Goal: Information Seeking & Learning: Learn about a topic

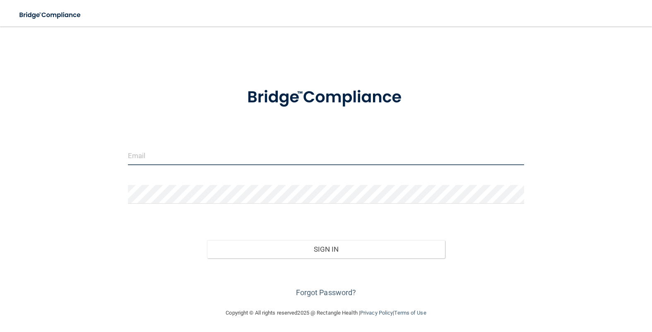
type input "[PERSON_NAME][EMAIL_ADDRESS][DOMAIN_NAME]"
click at [176, 161] on input "[PERSON_NAME][EMAIL_ADDRESS][DOMAIN_NAME]" at bounding box center [326, 155] width 396 height 19
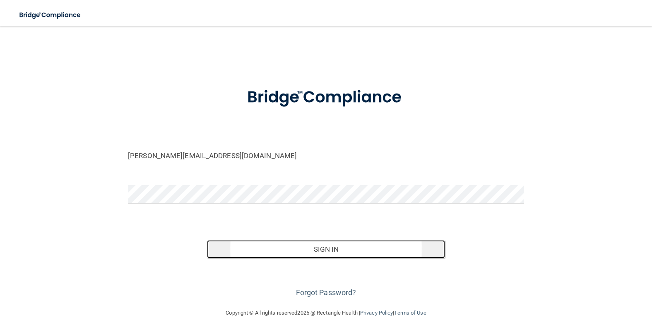
click at [301, 247] on button "Sign In" at bounding box center [326, 249] width 238 height 18
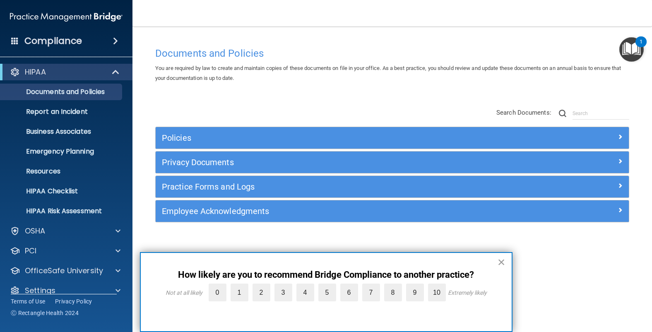
click at [502, 264] on button "×" at bounding box center [501, 261] width 8 height 13
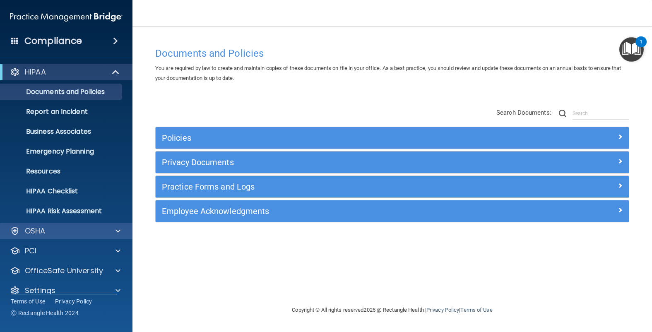
scroll to position [11, 0]
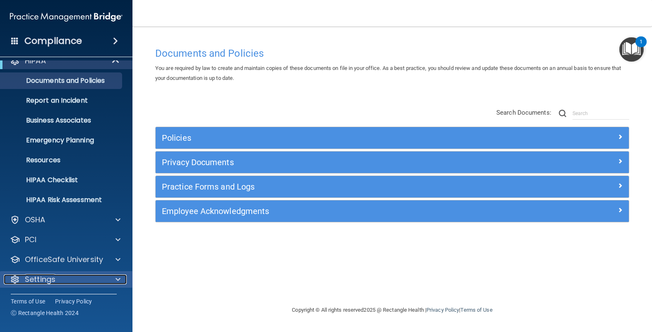
click at [118, 278] on span at bounding box center [117, 279] width 5 height 10
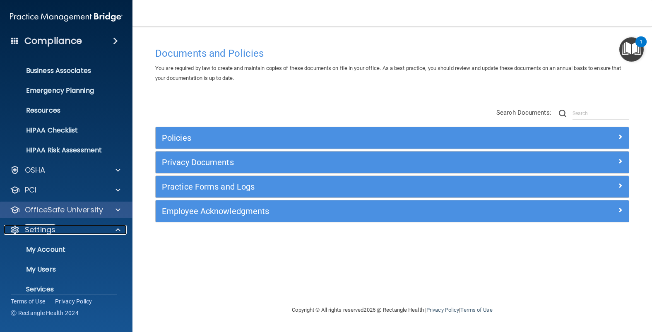
scroll to position [69, 0]
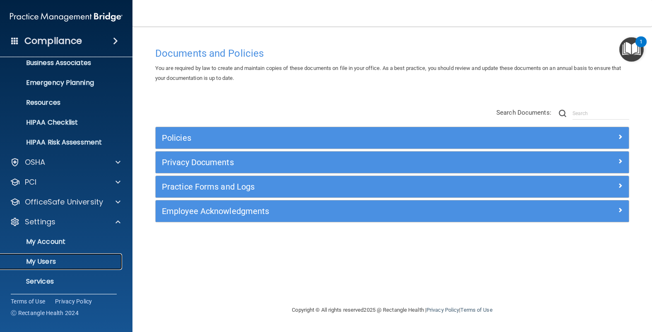
click at [74, 257] on p "My Users" at bounding box center [61, 261] width 113 height 8
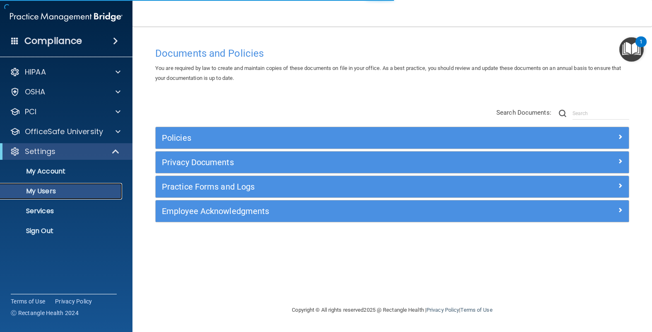
select select "20"
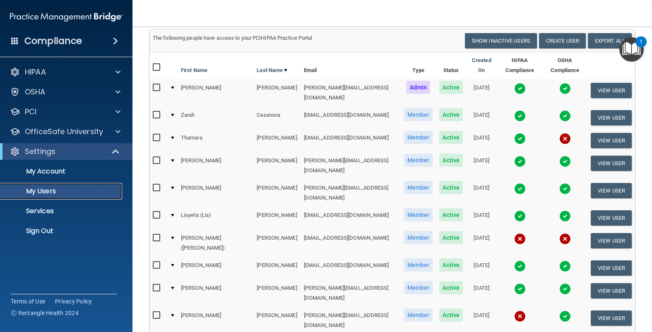
scroll to position [45, 0]
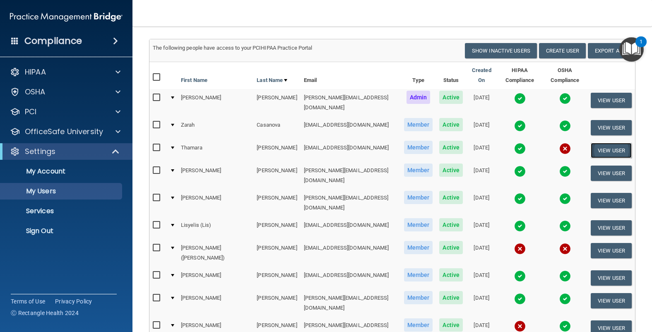
click at [600, 143] on button "View User" at bounding box center [611, 150] width 41 height 15
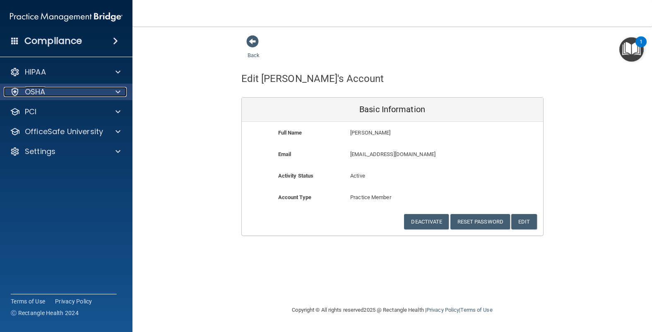
click at [120, 92] on span at bounding box center [117, 92] width 5 height 10
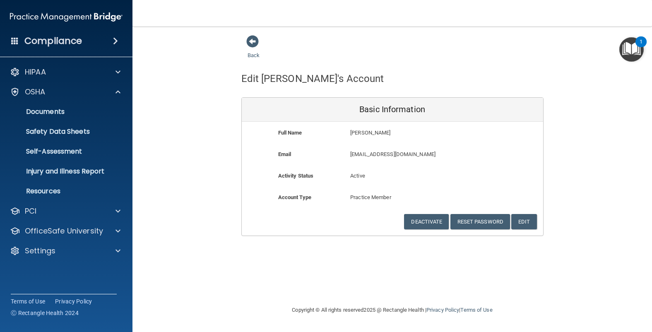
click at [631, 55] on img "Open Resource Center, 1 new notification" at bounding box center [631, 49] width 24 height 24
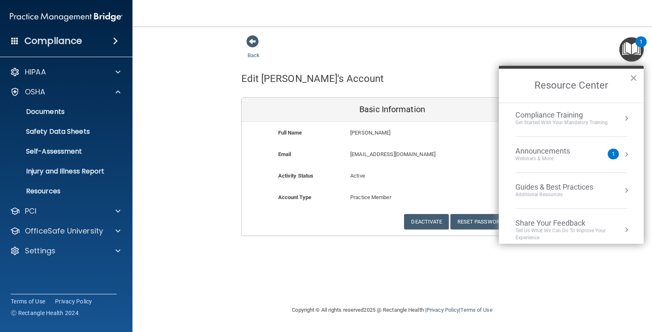
scroll to position [116, 0]
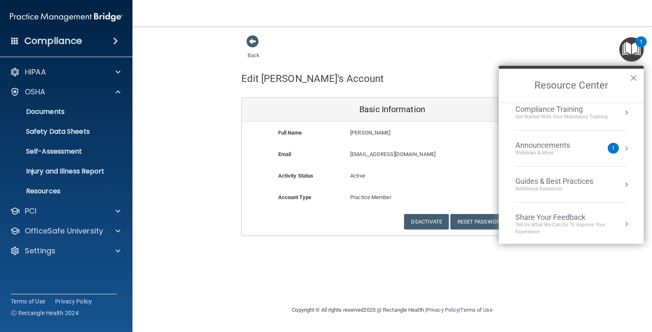
click at [113, 44] on span at bounding box center [115, 41] width 5 height 10
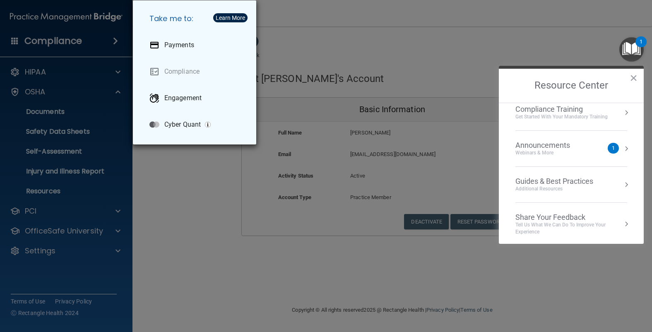
click at [166, 168] on div "Take me to: Payments Compliance Engagement Cyber Quant" at bounding box center [326, 166] width 652 height 332
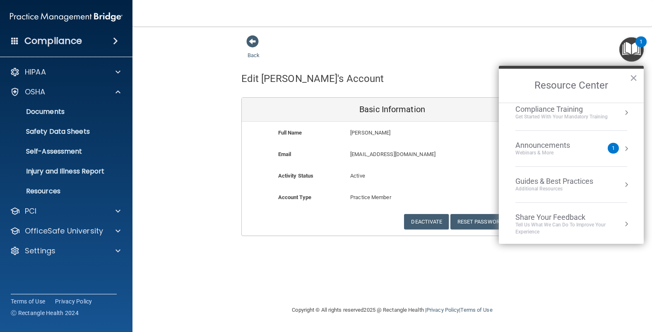
click at [596, 145] on div "Announcements Webinars & More" at bounding box center [559, 149] width 88 height 16
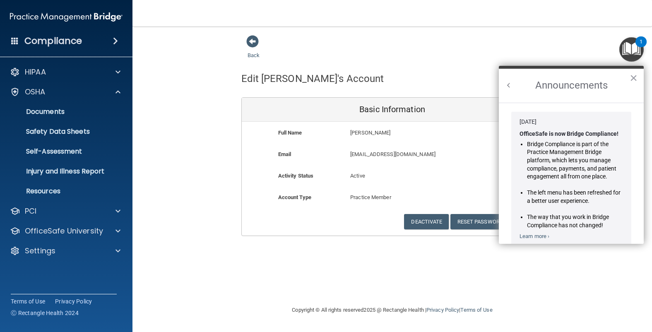
scroll to position [0, 0]
click at [504, 89] on button "Back to Resource Center Home" at bounding box center [508, 85] width 8 height 8
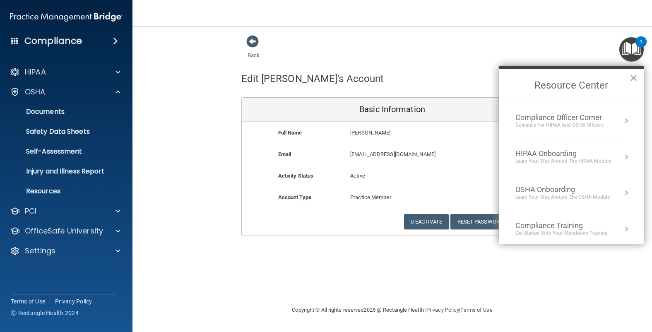
scroll to position [90, 0]
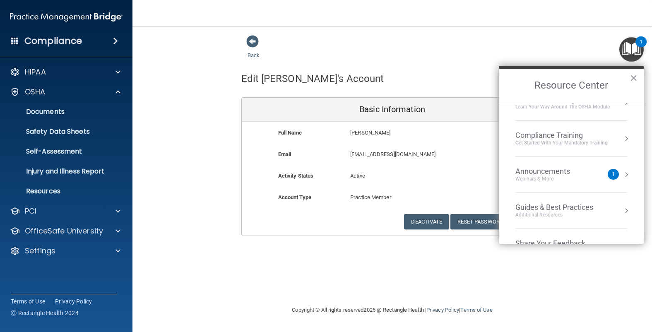
click at [452, 129] on p "[PERSON_NAME]" at bounding box center [416, 133] width 132 height 10
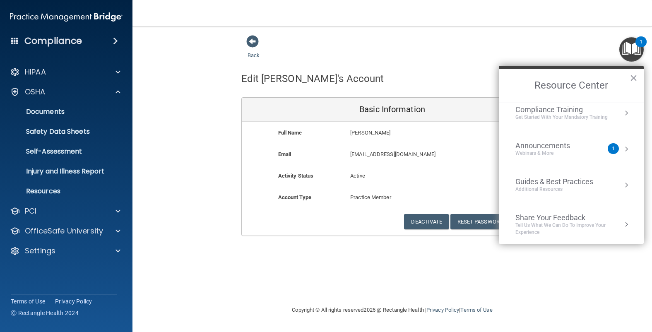
click at [627, 113] on button "Resource Center" at bounding box center [626, 113] width 8 height 8
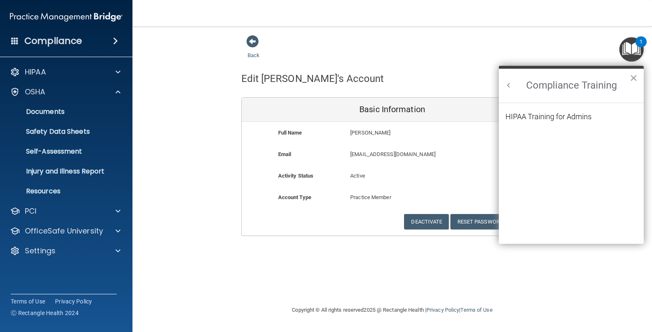
scroll to position [0, 0]
click at [575, 113] on div "HIPAA Training for Admins" at bounding box center [548, 116] width 86 height 7
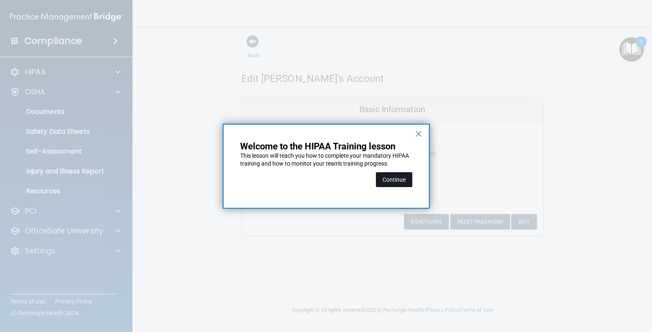
click at [391, 178] on button "Continue" at bounding box center [394, 179] width 36 height 15
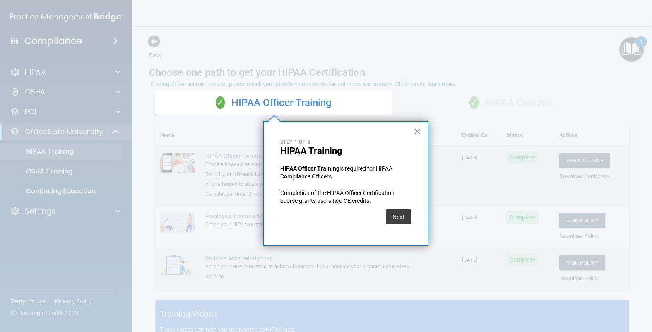
click at [416, 133] on button "×" at bounding box center [417, 131] width 8 height 13
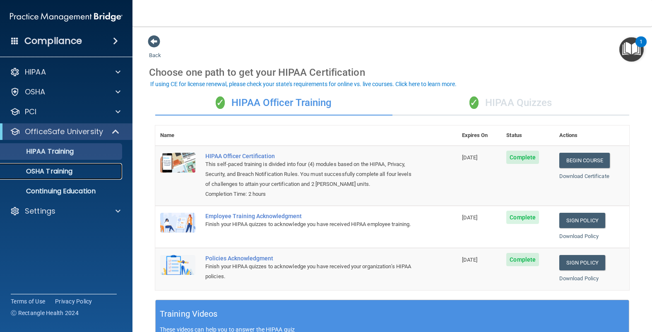
click at [72, 177] on link "OSHA Training" at bounding box center [57, 171] width 130 height 17
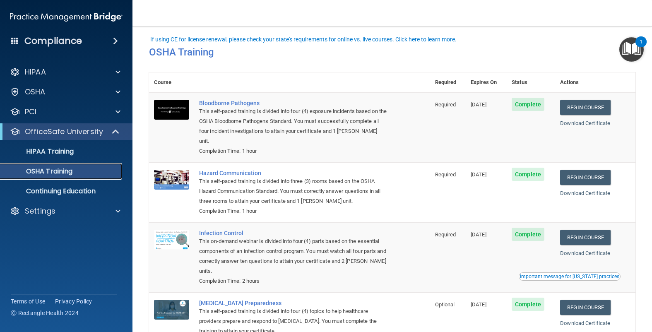
scroll to position [53, 0]
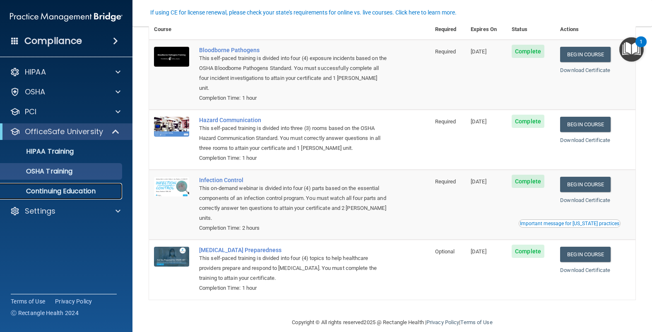
click at [47, 186] on link "Continuing Education" at bounding box center [57, 191] width 130 height 17
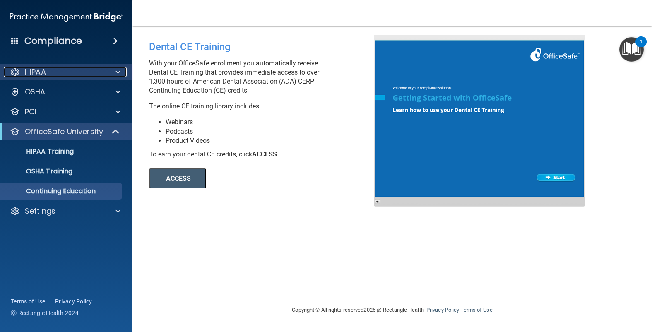
click at [48, 75] on div "HIPAA" at bounding box center [55, 72] width 103 height 10
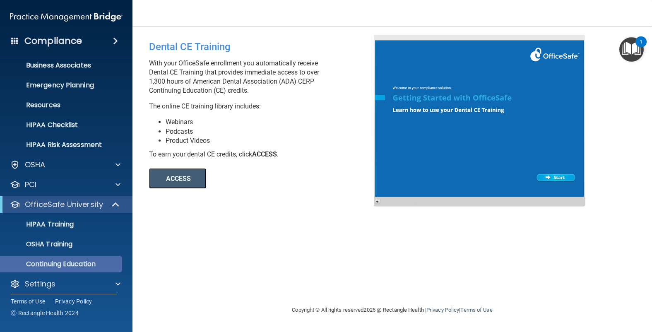
scroll to position [71, 0]
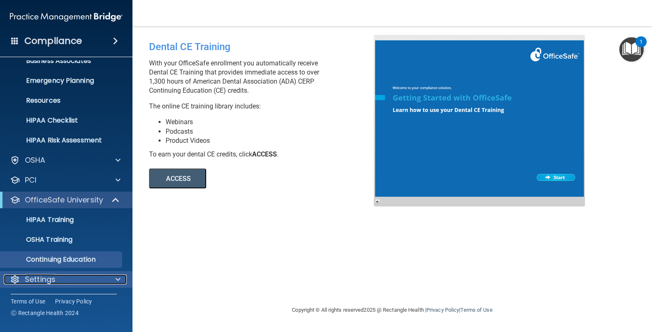
click at [46, 282] on p "Settings" at bounding box center [40, 279] width 31 height 10
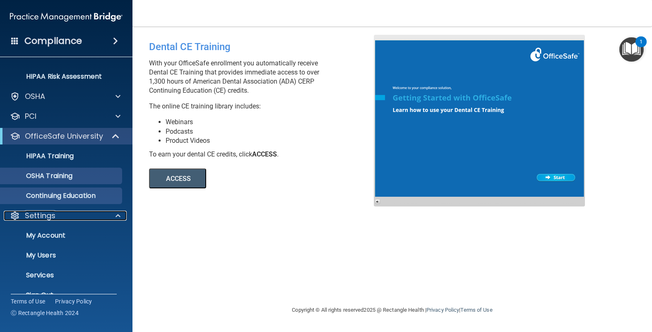
scroll to position [150, 0]
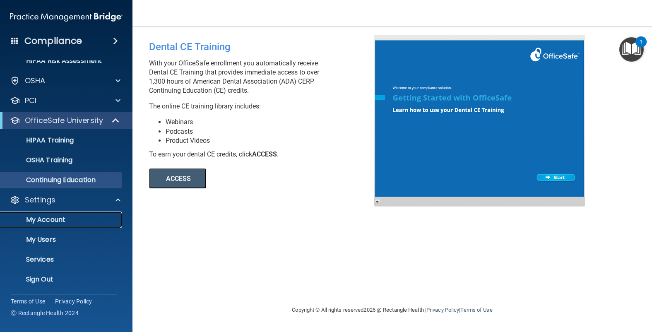
click at [50, 221] on p "My Account" at bounding box center [61, 220] width 113 height 8
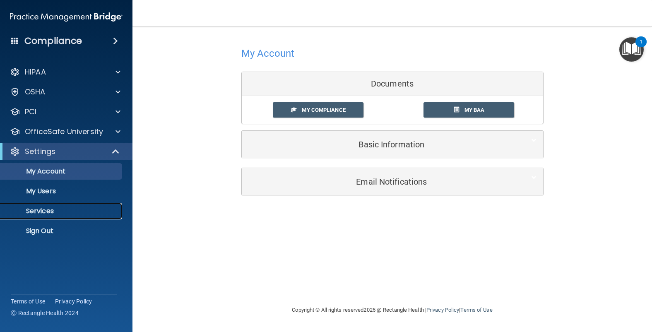
click at [50, 218] on link "Services" at bounding box center [57, 211] width 130 height 17
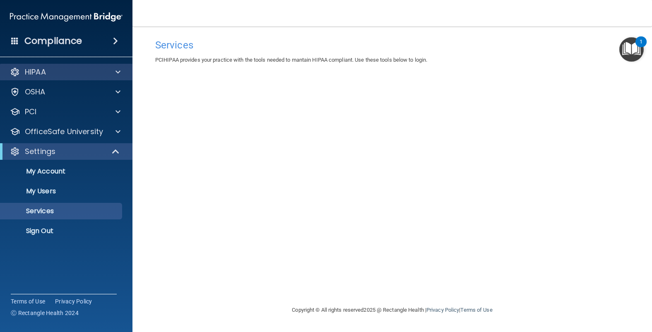
click at [80, 80] on div "HIPAA" at bounding box center [66, 72] width 133 height 17
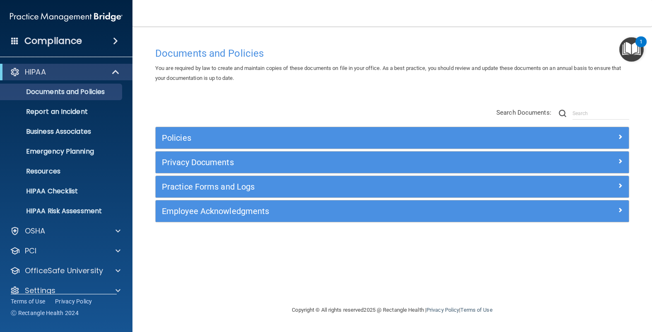
click at [626, 62] on div "Documents and Policies" at bounding box center [392, 53] width 486 height 20
click at [626, 52] on img "Open Resource Center, 1 new notification" at bounding box center [631, 49] width 24 height 24
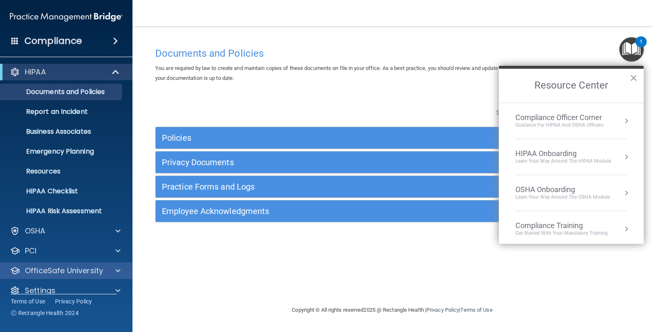
scroll to position [11, 0]
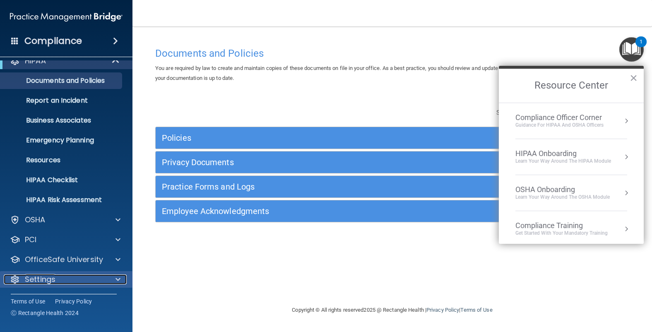
click at [111, 279] on div at bounding box center [116, 279] width 21 height 10
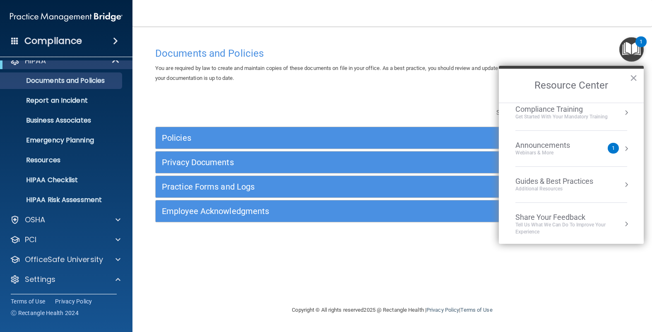
click at [542, 54] on h4 "Documents and Policies" at bounding box center [392, 53] width 474 height 11
click at [632, 77] on button "×" at bounding box center [633, 77] width 8 height 13
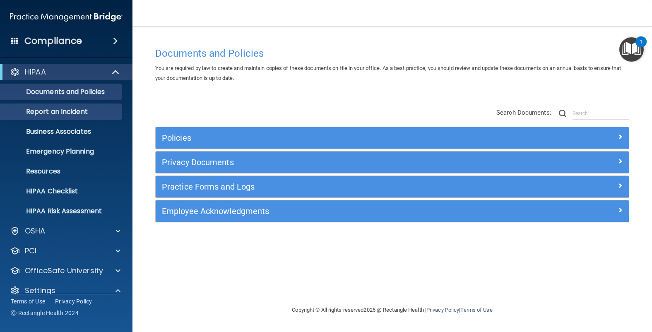
scroll to position [90, 0]
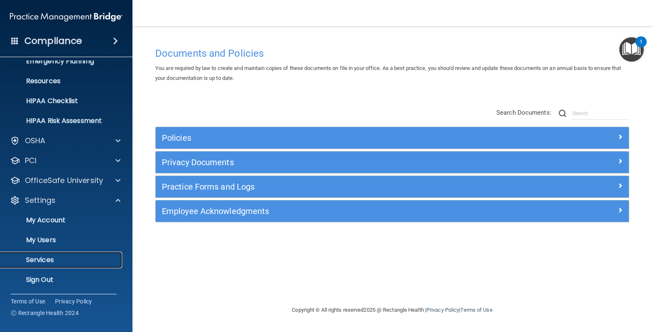
click at [57, 258] on p "Services" at bounding box center [61, 260] width 113 height 8
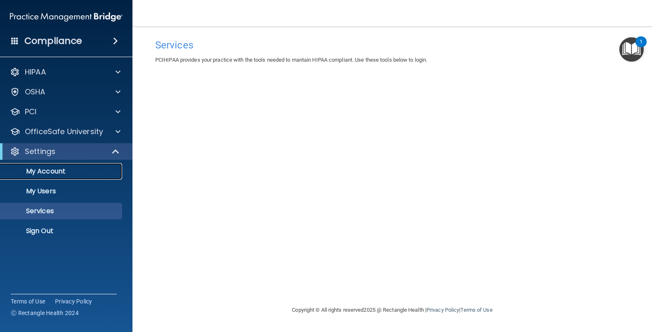
click at [41, 169] on p "My Account" at bounding box center [61, 171] width 113 height 8
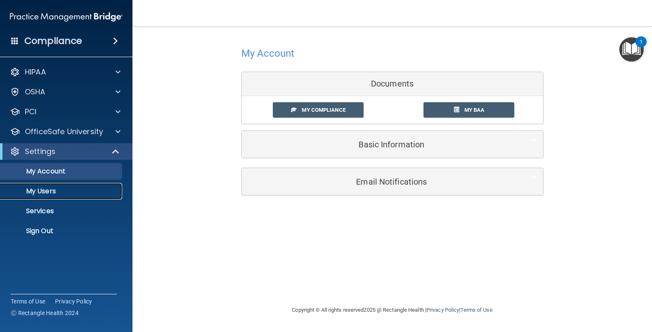
click at [47, 192] on p "My Users" at bounding box center [61, 191] width 113 height 8
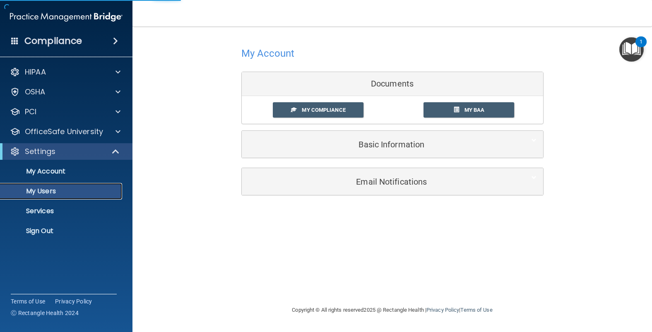
select select "20"
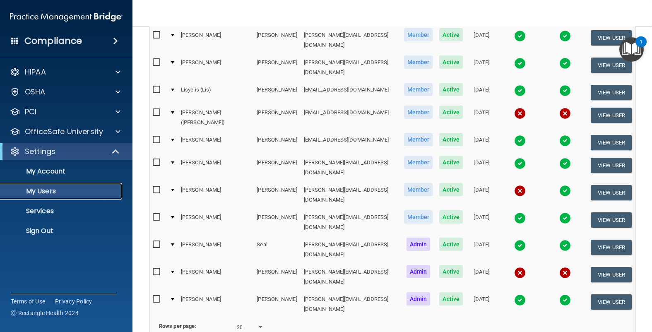
scroll to position [194, 0]
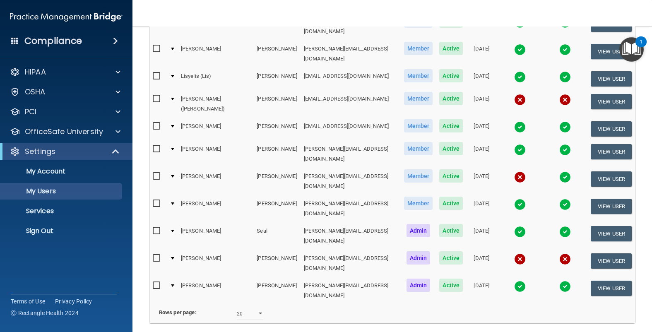
click at [514, 171] on img at bounding box center [520, 177] width 12 height 12
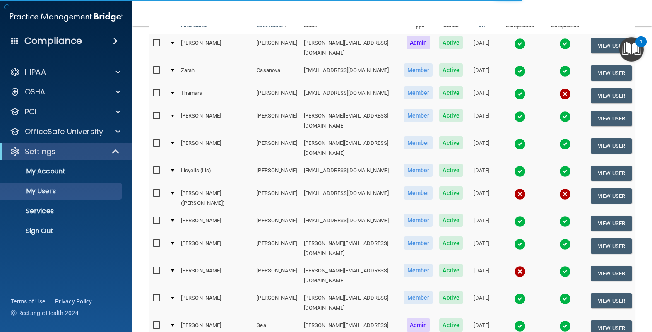
scroll to position [109, 0]
